Goal: Communication & Community: Connect with others

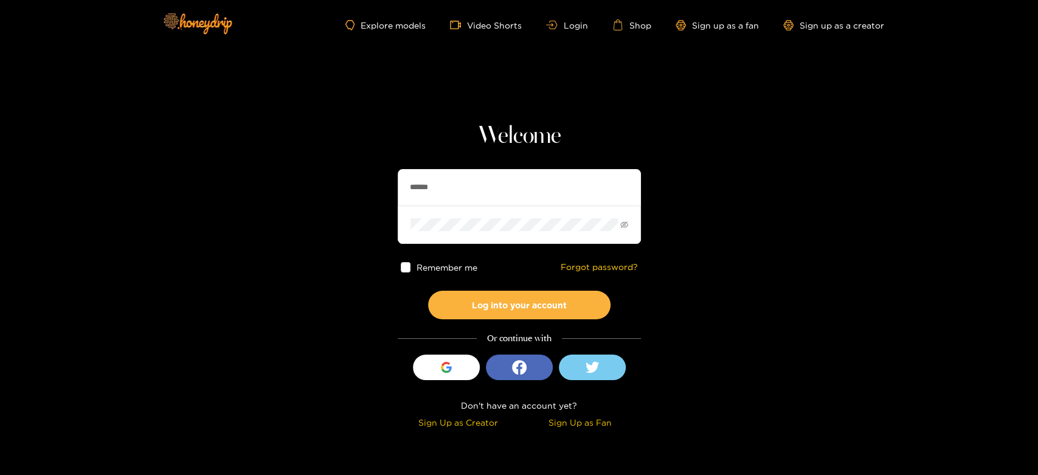
drag, startPoint x: 490, startPoint y: 173, endPoint x: 345, endPoint y: 181, distance: 144.9
click at [345, 181] on section "Welcome ****** Remember me Forgot password? Log into your account Or continue w…" at bounding box center [519, 216] width 1038 height 432
paste input "******"
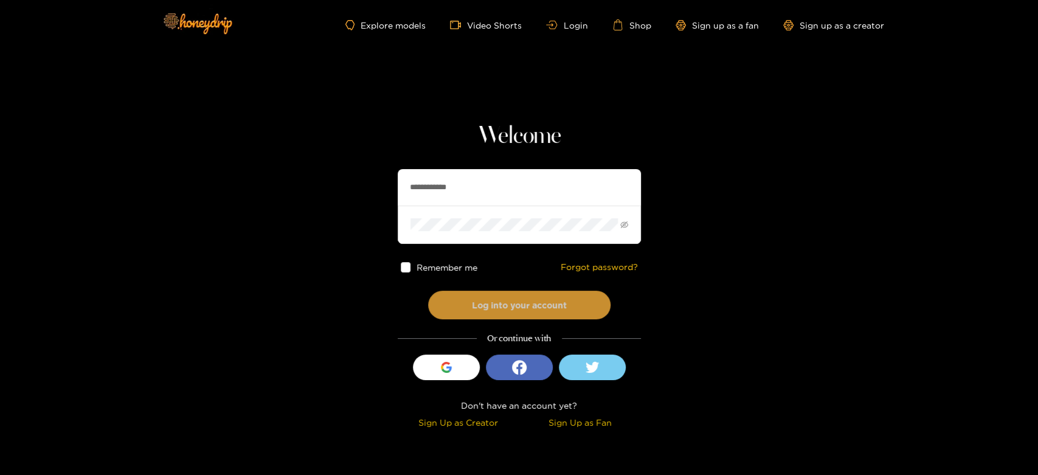
type input "**********"
click at [483, 317] on button "Log into your account" at bounding box center [519, 305] width 182 height 29
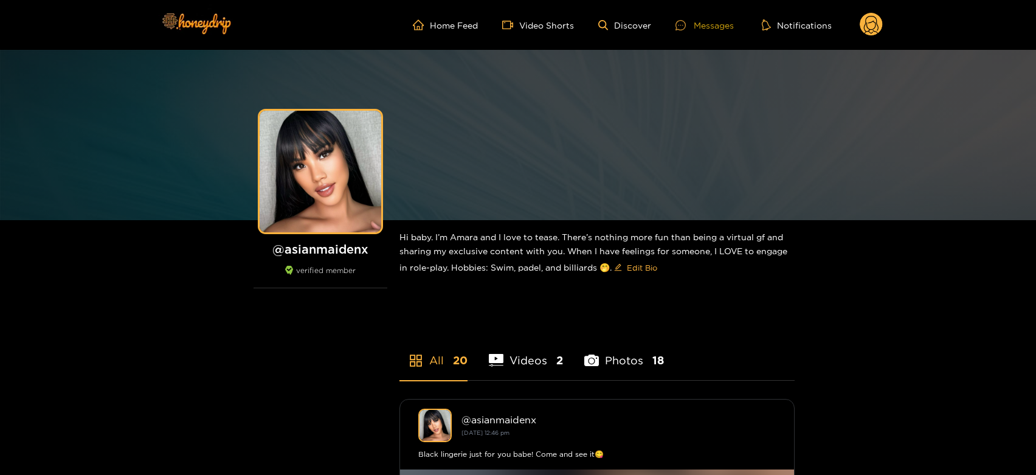
click at [689, 23] on div at bounding box center [685, 25] width 18 height 10
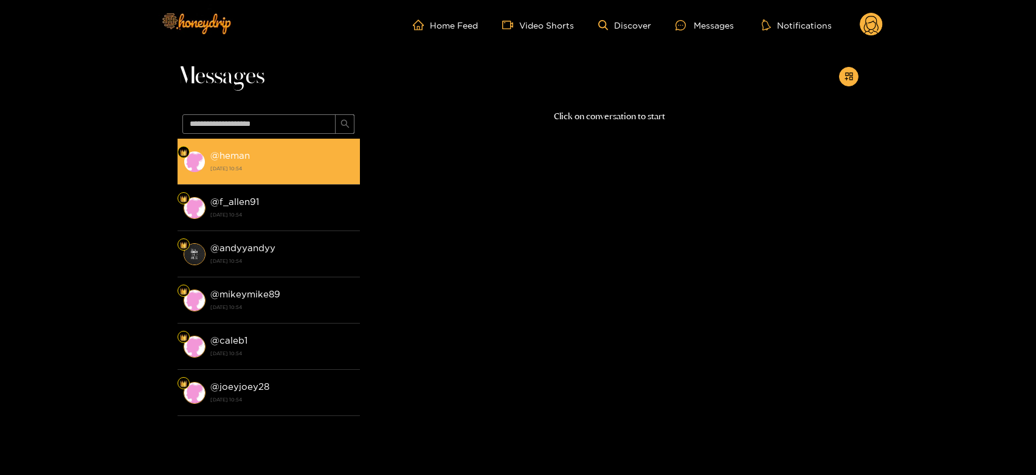
click at [310, 159] on div "@ heman [DATE] 10:54" at bounding box center [281, 161] width 143 height 27
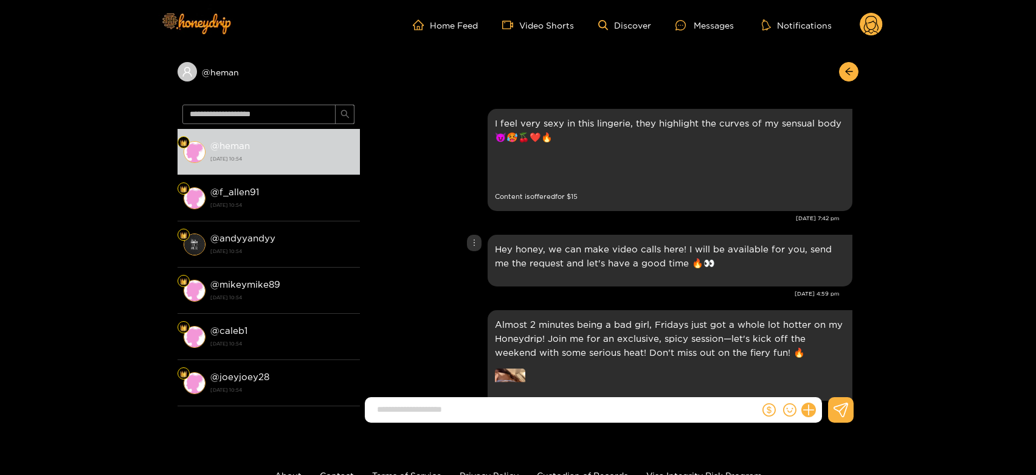
scroll to position [2343, 0]
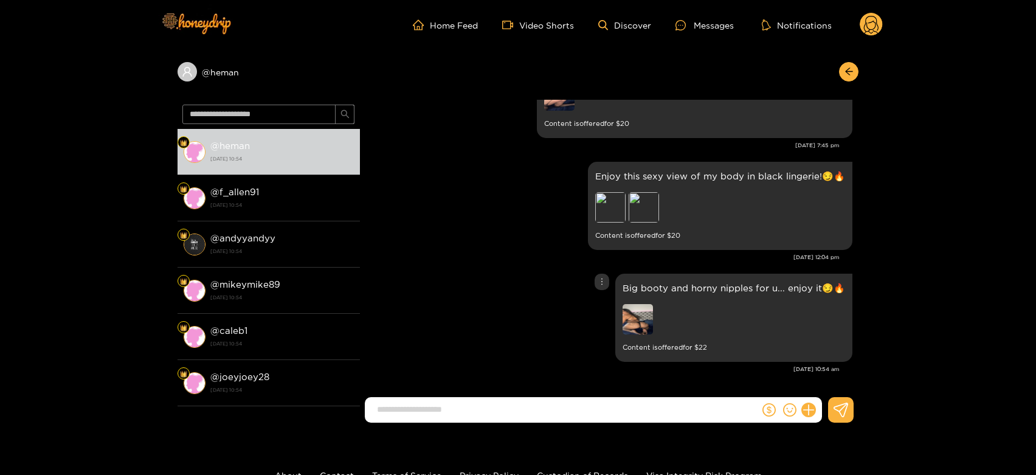
click at [640, 314] on img at bounding box center [638, 319] width 30 height 30
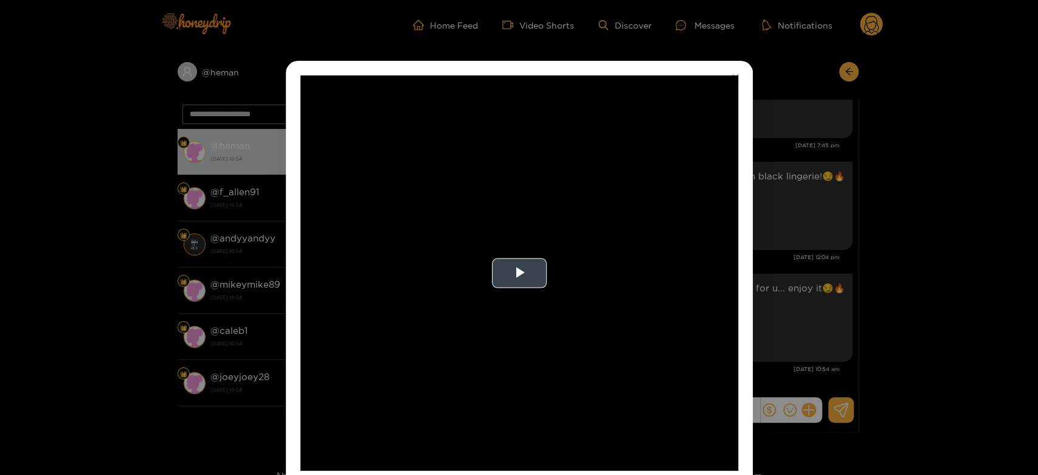
click at [511, 251] on video "Video Player" at bounding box center [519, 272] width 438 height 395
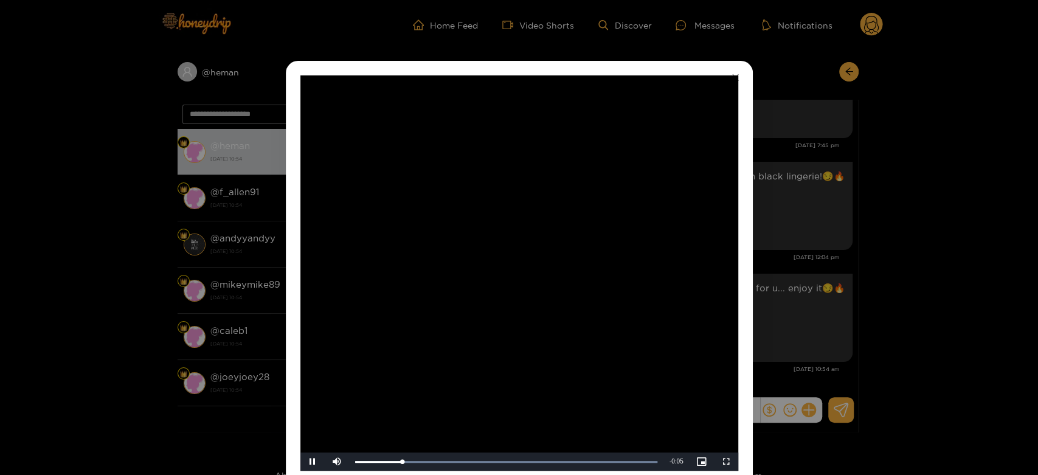
click at [511, 251] on video "Video Player" at bounding box center [519, 272] width 438 height 395
click at [800, 248] on div "**********" at bounding box center [519, 237] width 1038 height 475
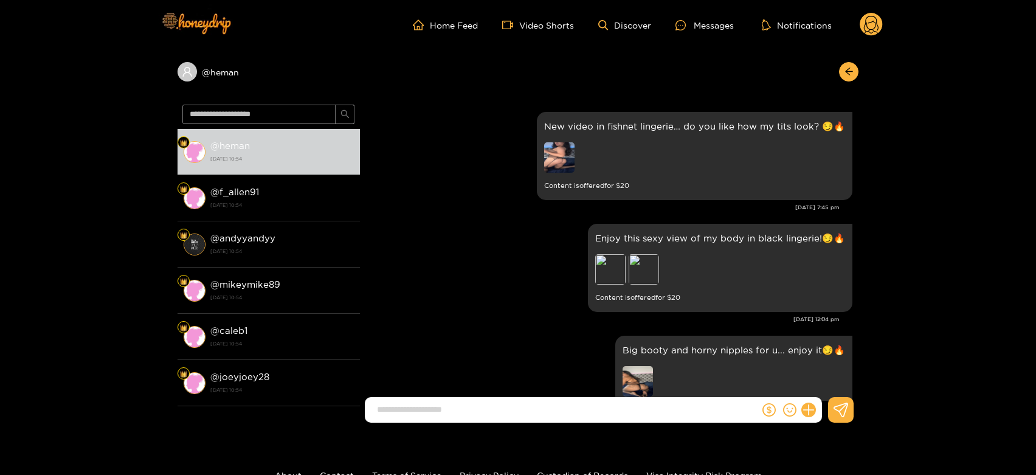
scroll to position [2276, 0]
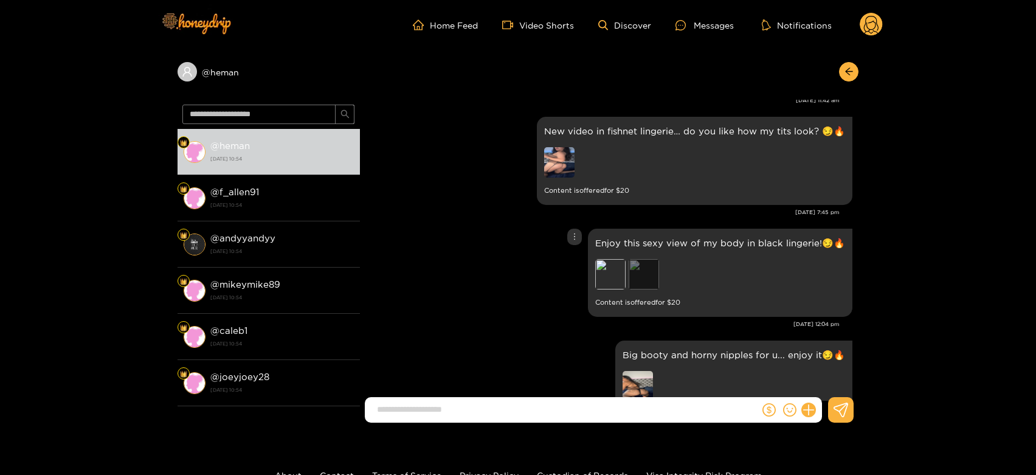
click at [650, 275] on div "Preview" at bounding box center [644, 274] width 30 height 30
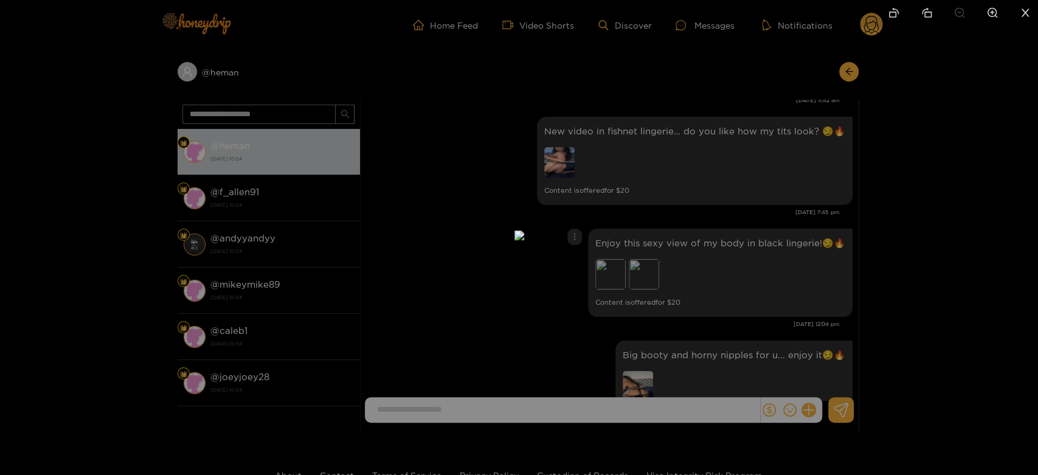
click at [792, 251] on div at bounding box center [519, 237] width 1038 height 475
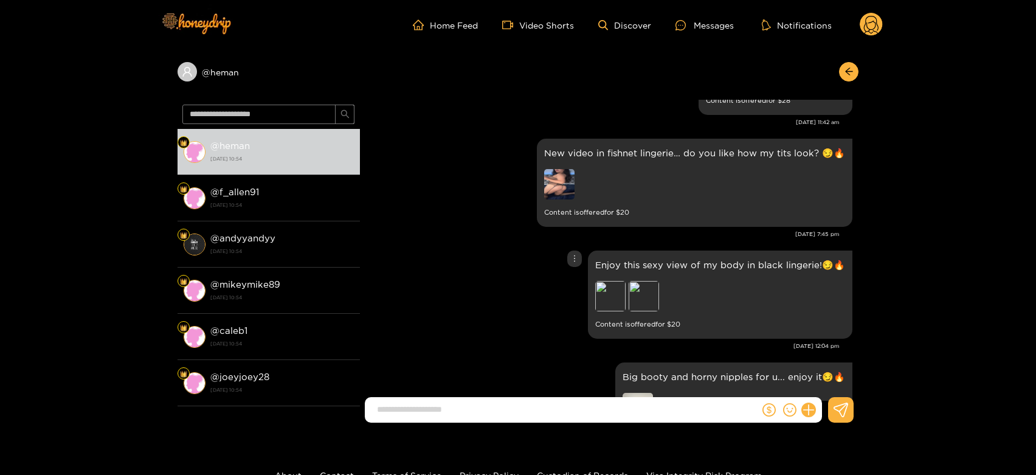
scroll to position [2343, 0]
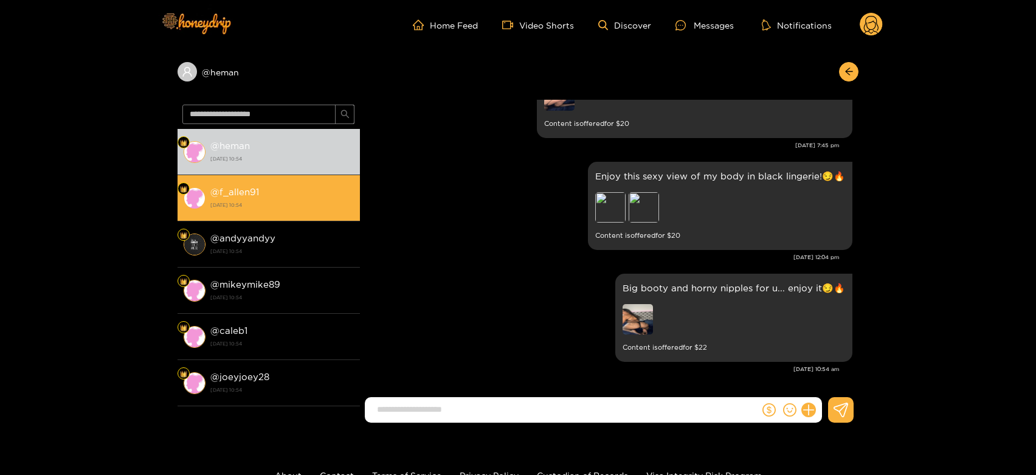
click at [269, 204] on strong "[DATE] 10:54" at bounding box center [281, 204] width 143 height 11
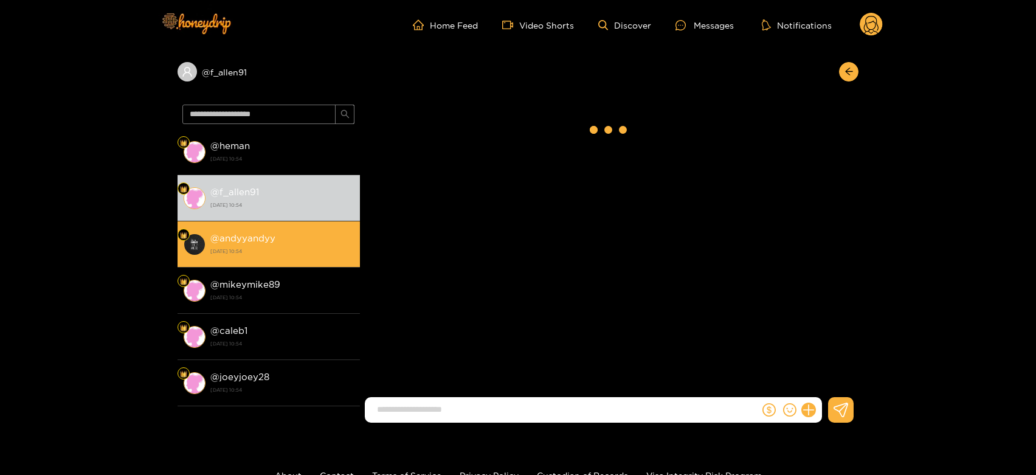
scroll to position [2343, 0]
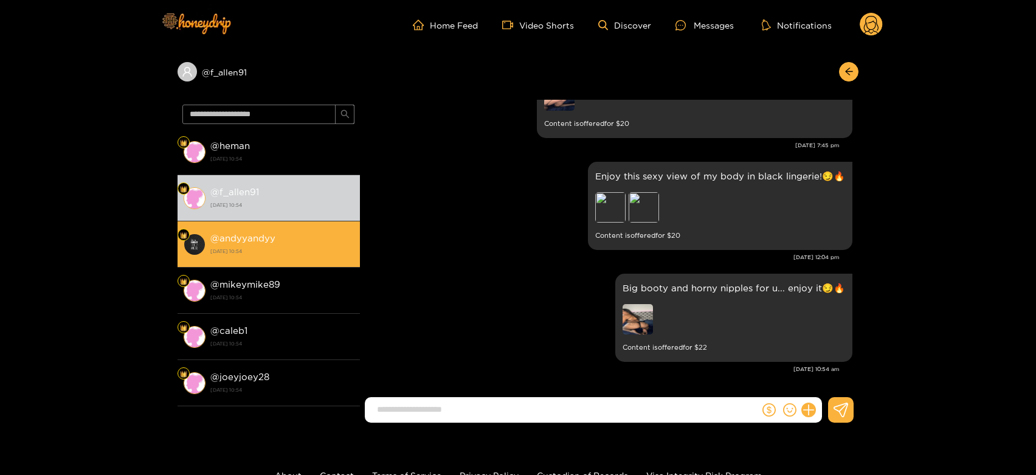
click at [263, 238] on strong "@ andyyandyy" at bounding box center [242, 238] width 65 height 10
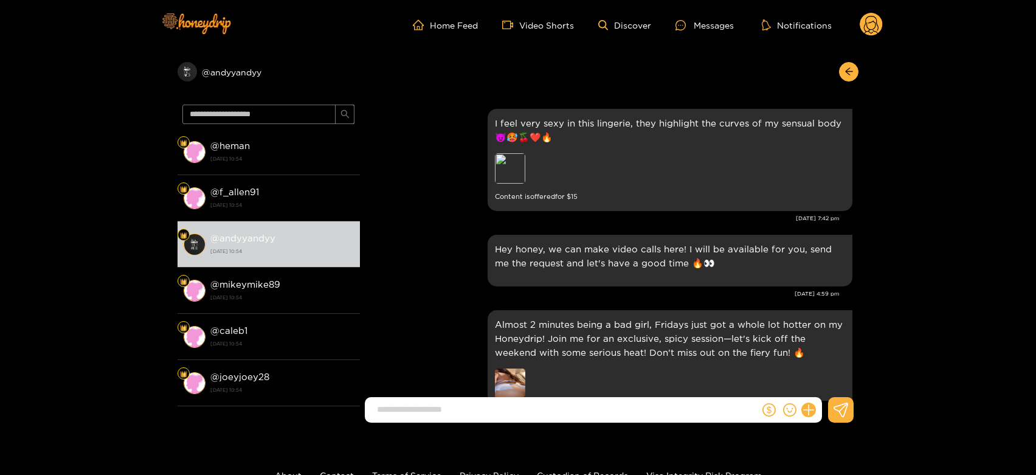
scroll to position [2343, 0]
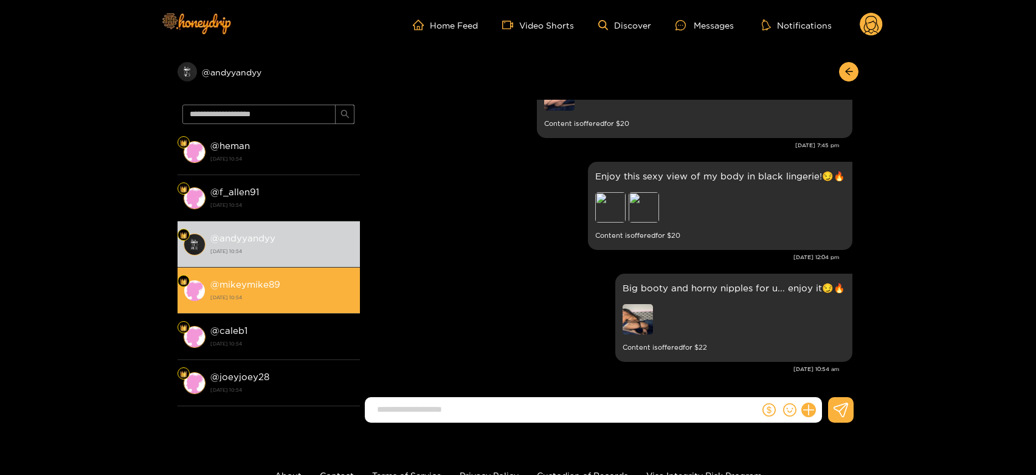
click at [239, 296] on strong "[DATE] 10:54" at bounding box center [281, 297] width 143 height 11
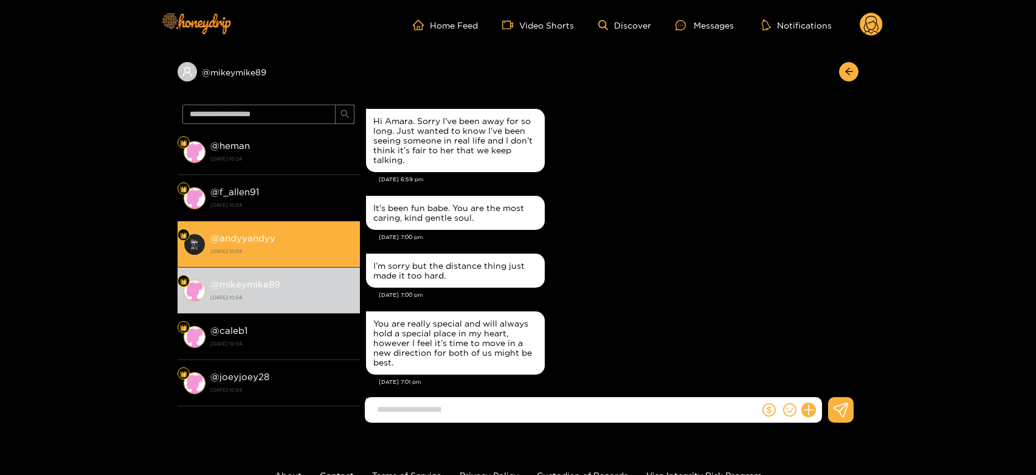
scroll to position [2141, 0]
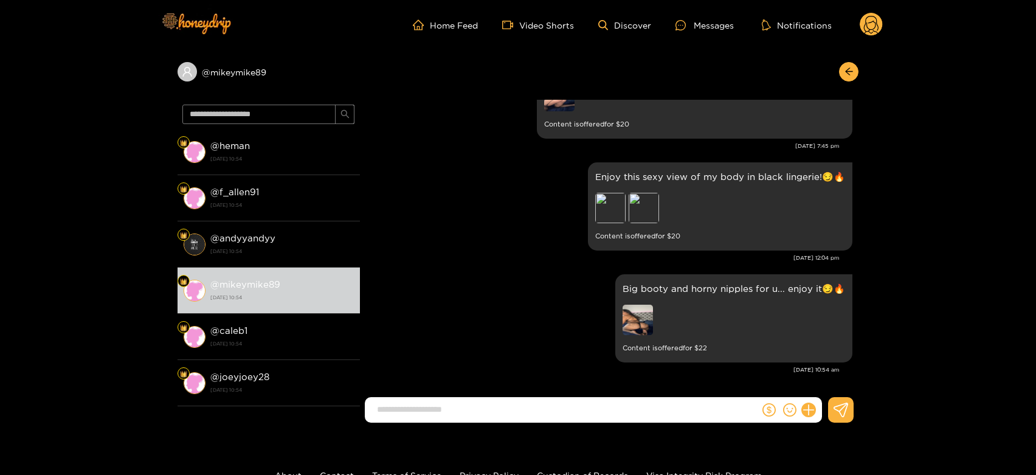
click at [872, 33] on g at bounding box center [871, 25] width 23 height 24
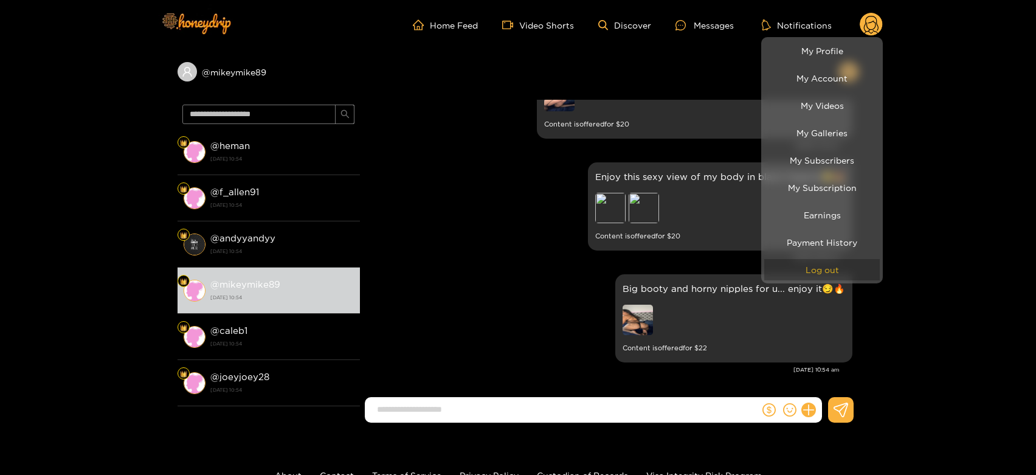
click at [805, 263] on button "Log out" at bounding box center [822, 269] width 116 height 21
